Goal: Information Seeking & Learning: Check status

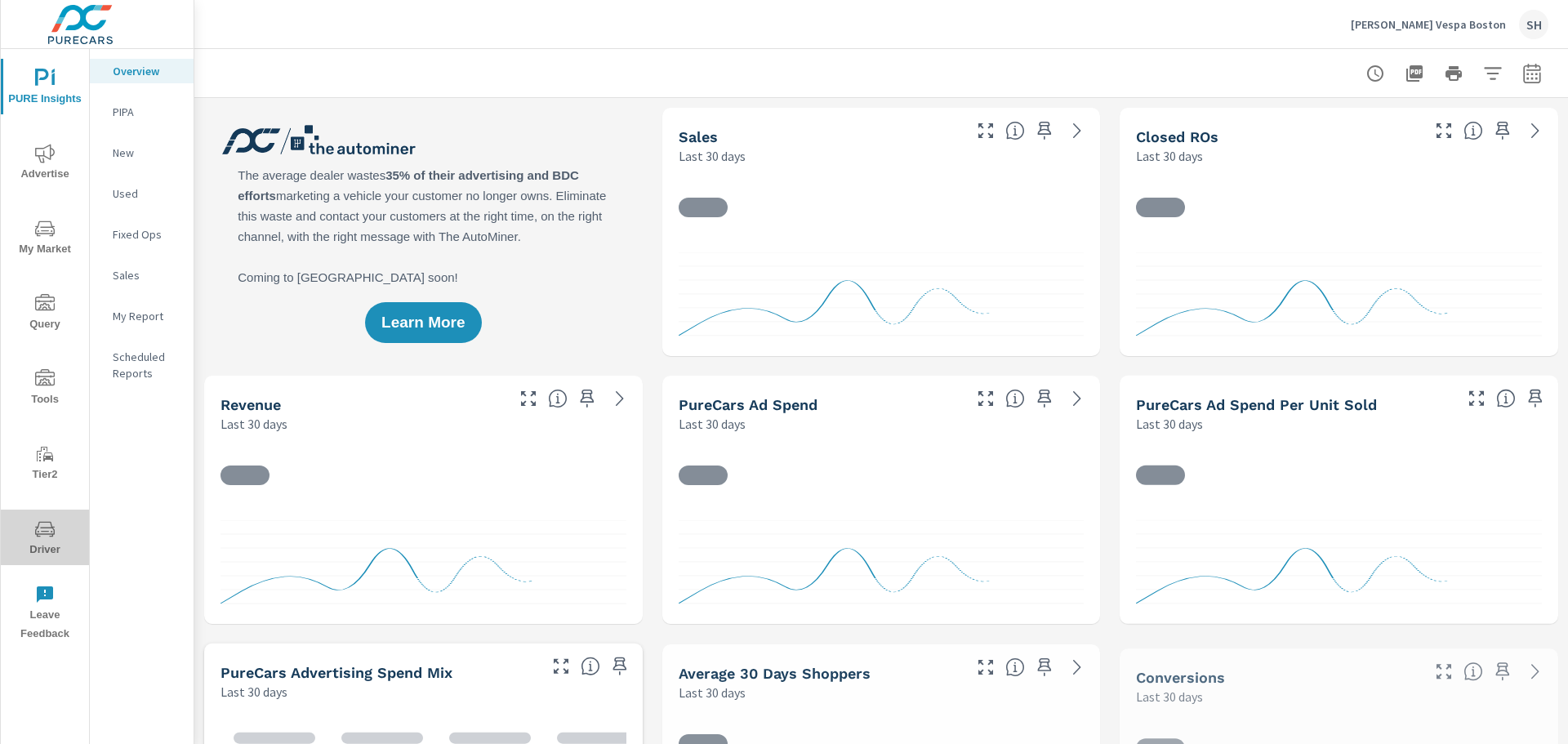
click at [53, 546] on span "Driver" at bounding box center [44, 540] width 78 height 40
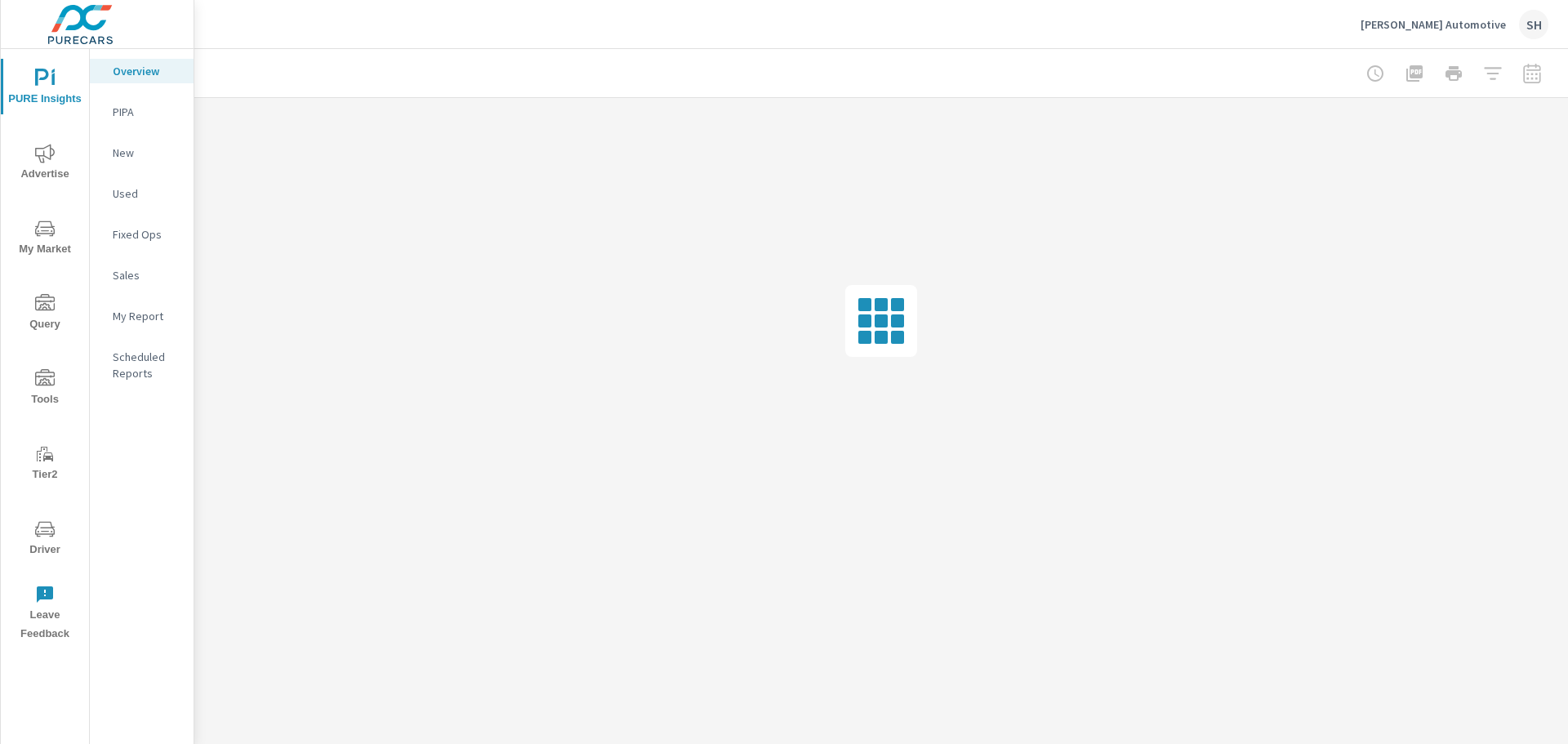
click at [61, 543] on span "Driver" at bounding box center [44, 540] width 78 height 40
click at [58, 546] on span "Driver" at bounding box center [44, 540] width 78 height 40
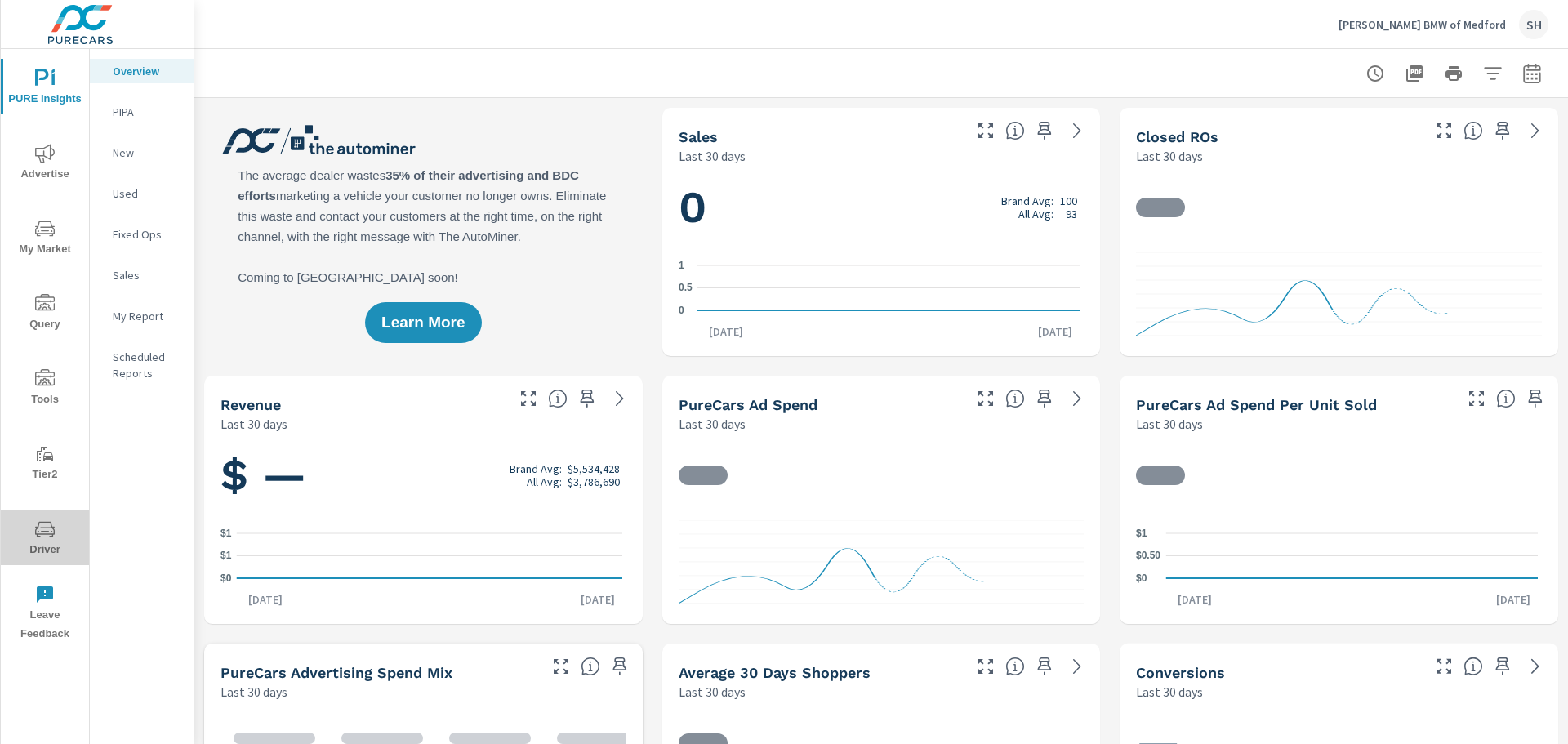
click at [59, 544] on span "Driver" at bounding box center [44, 540] width 78 height 40
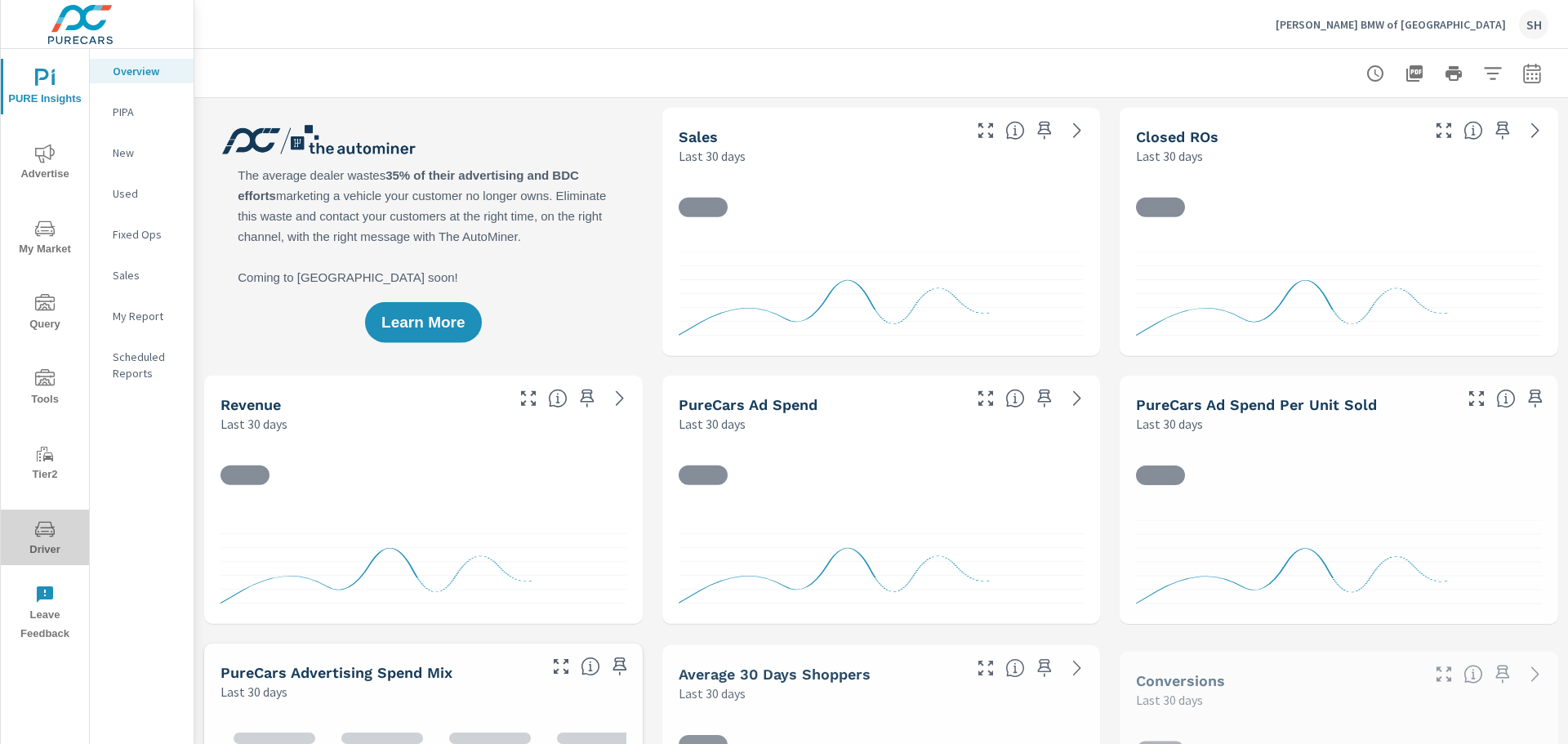
click at [46, 557] on span "Driver" at bounding box center [44, 540] width 78 height 40
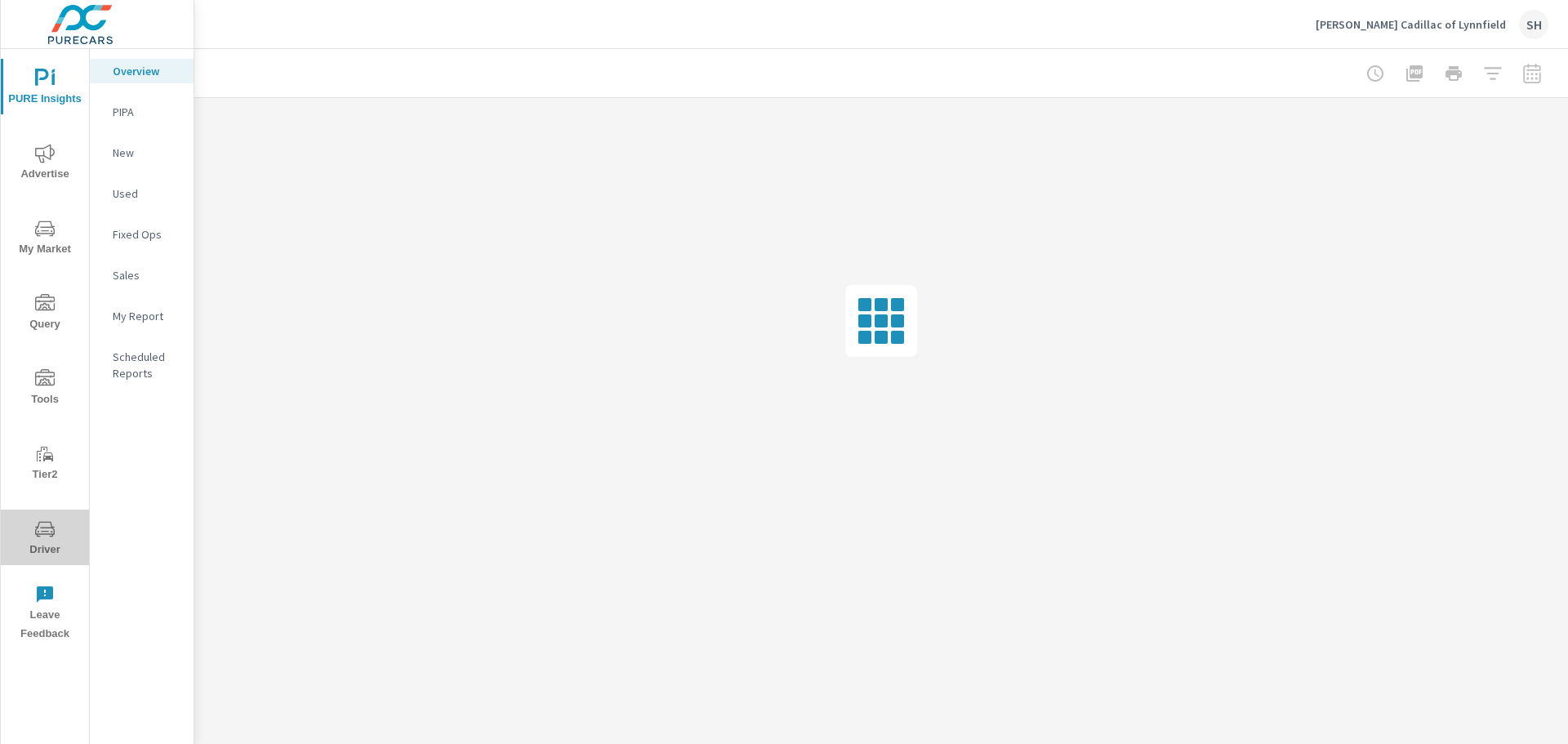
click at [45, 539] on icon "nav menu" at bounding box center [44, 530] width 20 height 20
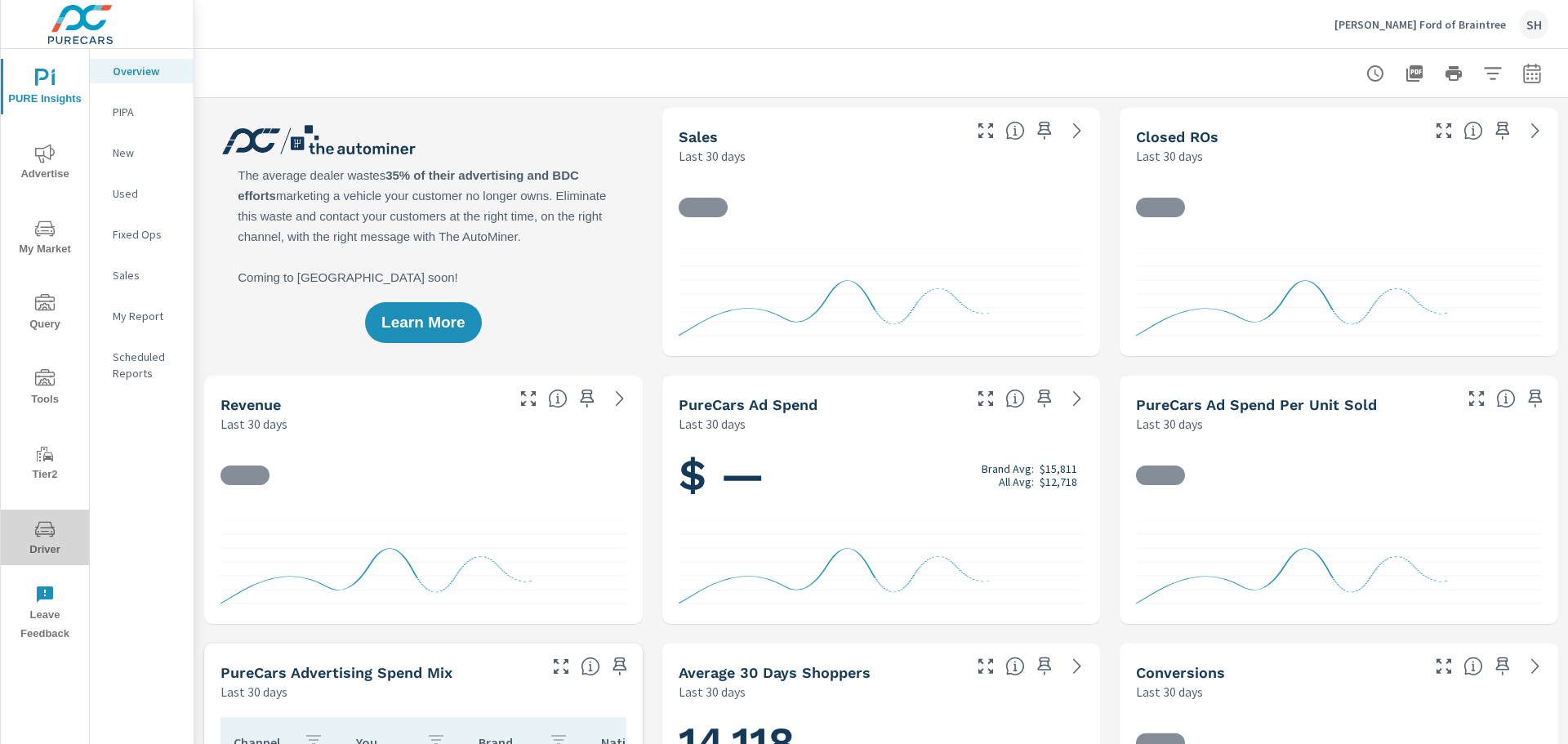
click at [55, 545] on span "Driver" at bounding box center [44, 540] width 78 height 40
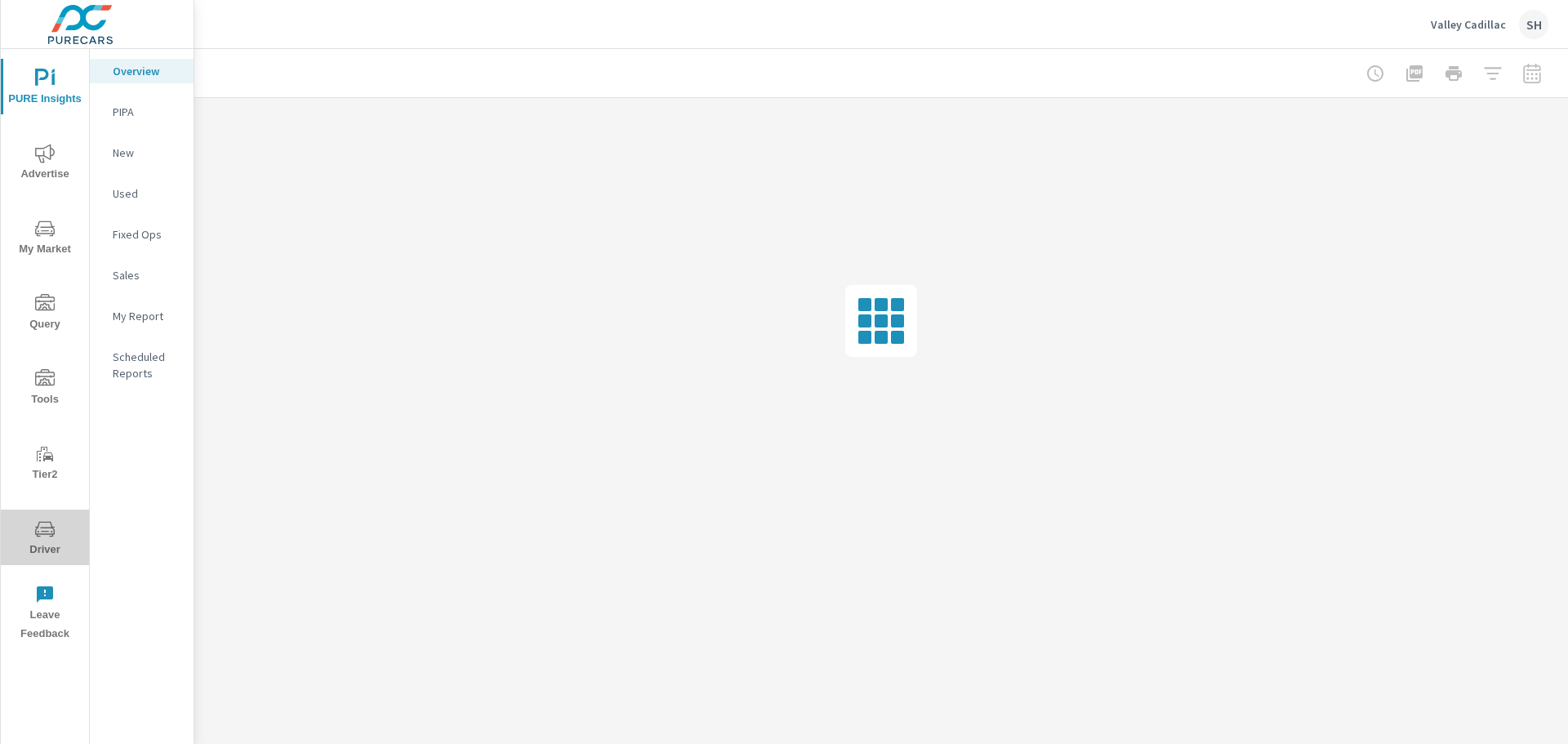
click at [31, 533] on span "Driver" at bounding box center [44, 540] width 78 height 40
